Goal: Information Seeking & Learning: Understand process/instructions

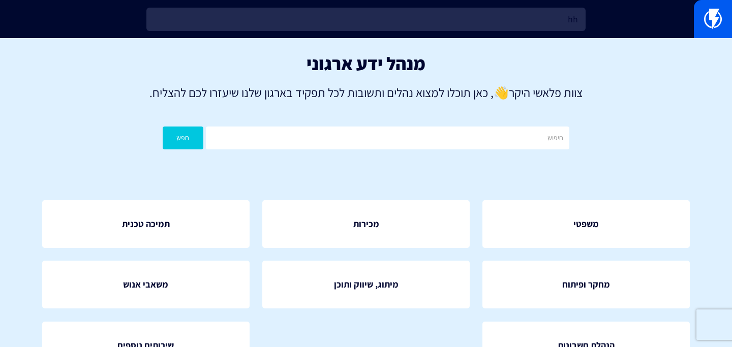
type input "h"
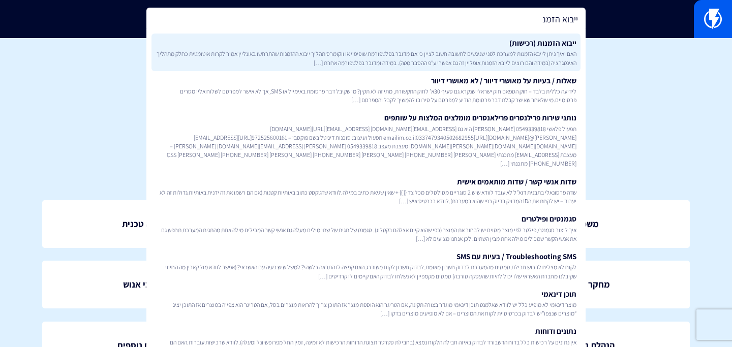
type input "ייבוא הזמנ"
click at [308, 44] on link "ייבוא הזמנות (רכישות) האם ואיך ניתן לייבא הזמנות למערכת לפני שניגשים לתשובה חשו…" at bounding box center [365, 53] width 429 height 38
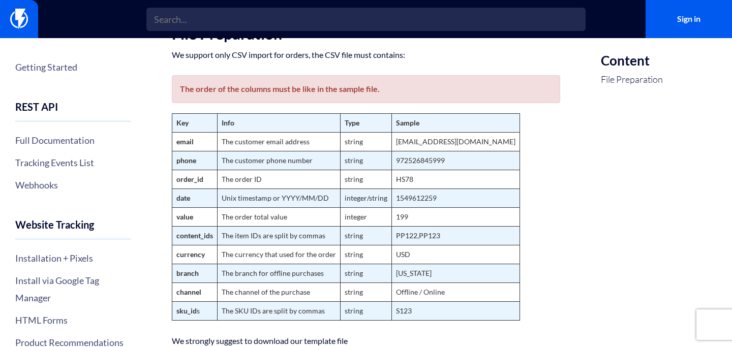
scroll to position [231, 0]
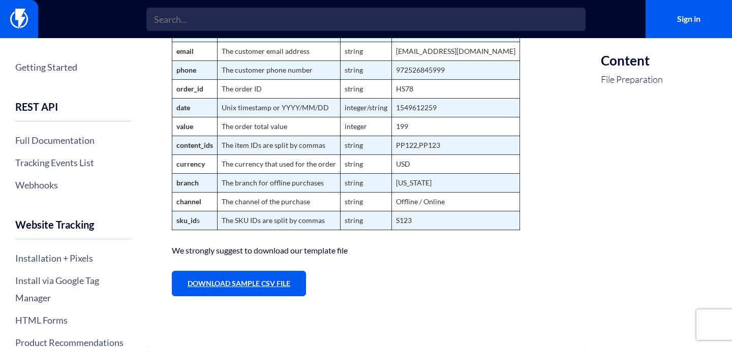
click at [268, 275] on link "Download Sample CSV File" at bounding box center [239, 283] width 134 height 25
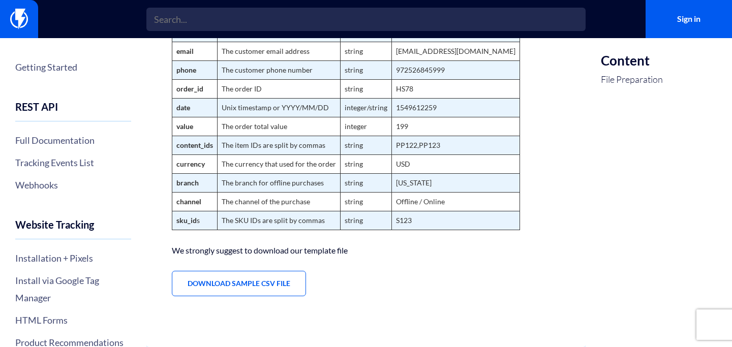
click at [524, 326] on div "Import Orders You can import orders that your customers has made from any sourc…" at bounding box center [365, 77] width 439 height 540
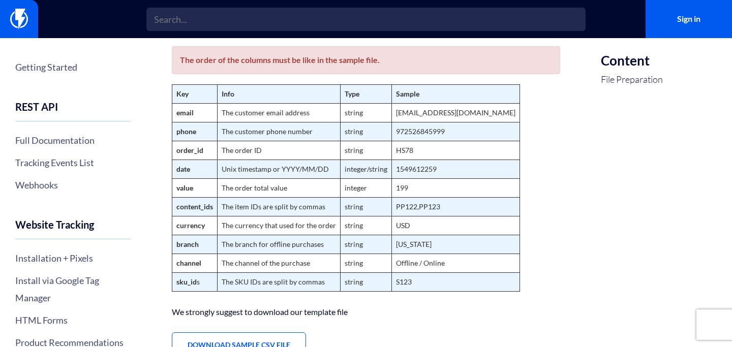
scroll to position [171, 0]
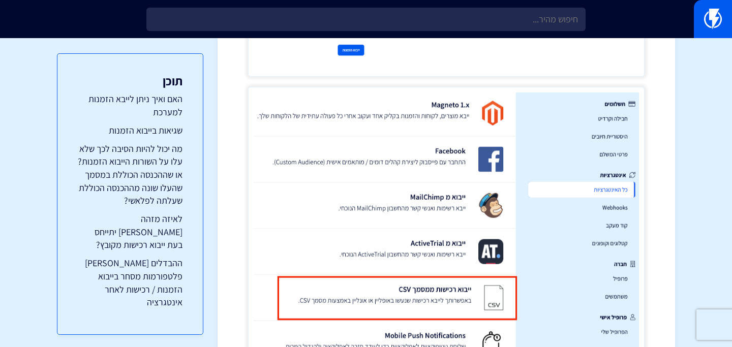
scroll to position [413, 0]
